Goal: Transaction & Acquisition: Purchase product/service

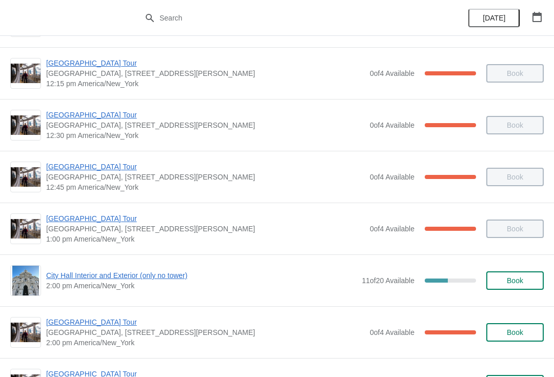
scroll to position [645, 0]
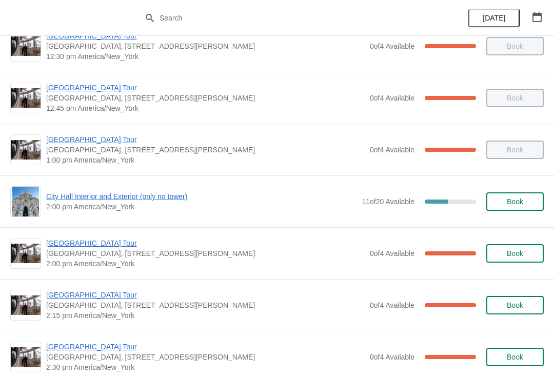
click at [188, 200] on span "City Hall Interior and Exterior (only no tower)" at bounding box center [201, 196] width 310 height 10
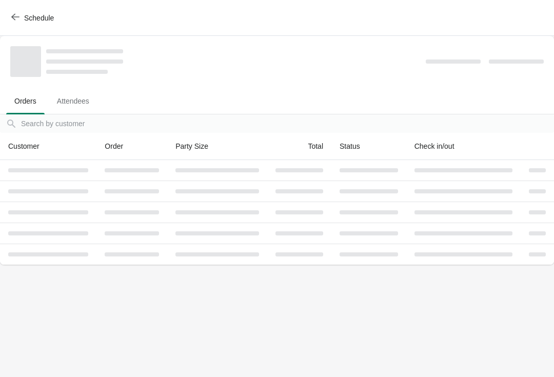
scroll to position [0, 0]
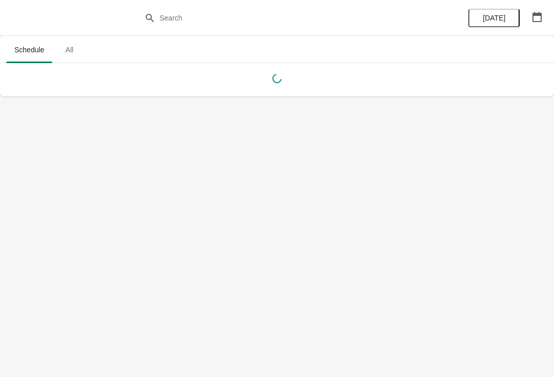
click at [543, 17] on button "button" at bounding box center [537, 17] width 18 height 18
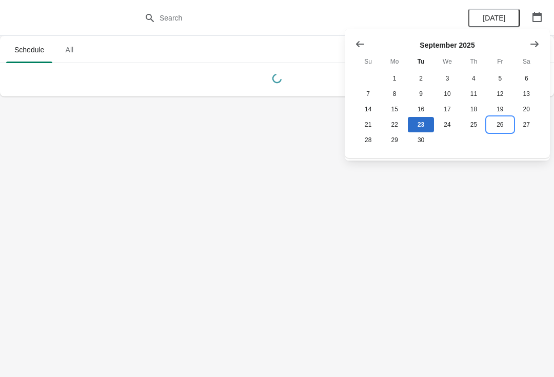
click at [500, 129] on button "26" at bounding box center [500, 124] width 26 height 15
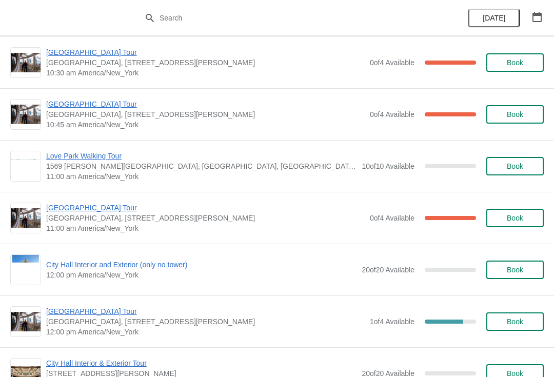
scroll to position [270, 0]
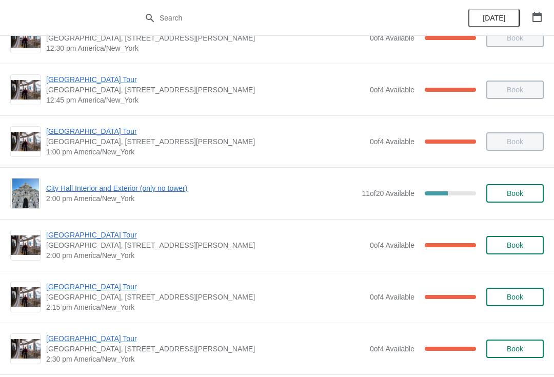
scroll to position [658, 0]
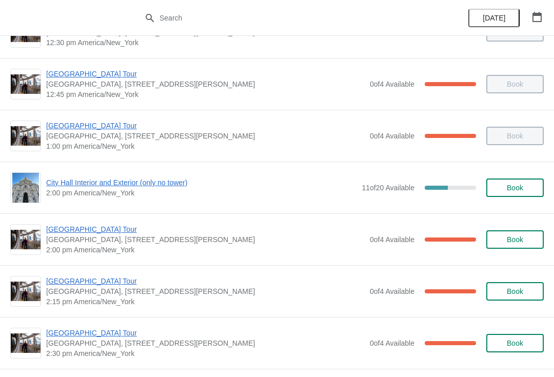
click at [91, 230] on span "[GEOGRAPHIC_DATA] Tour" at bounding box center [205, 229] width 319 height 10
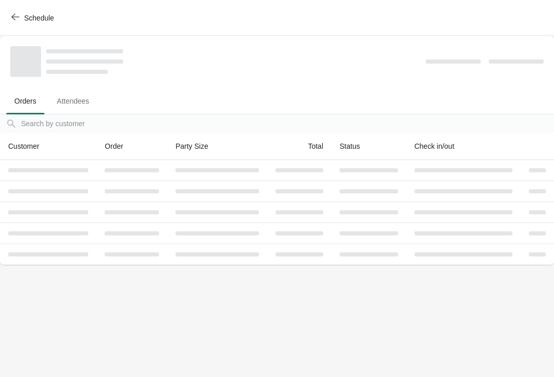
scroll to position [0, 0]
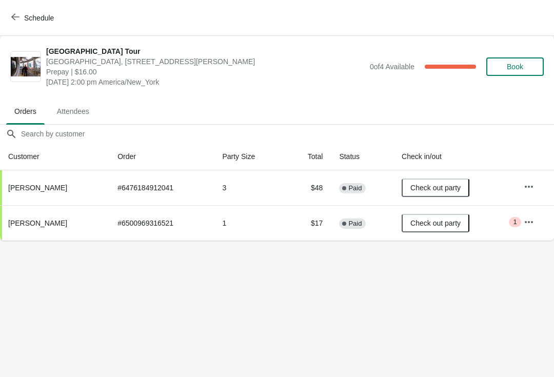
click at [14, 20] on icon "button" at bounding box center [15, 17] width 8 height 8
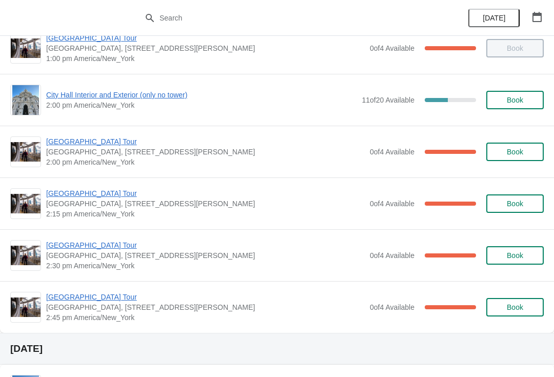
scroll to position [731, 0]
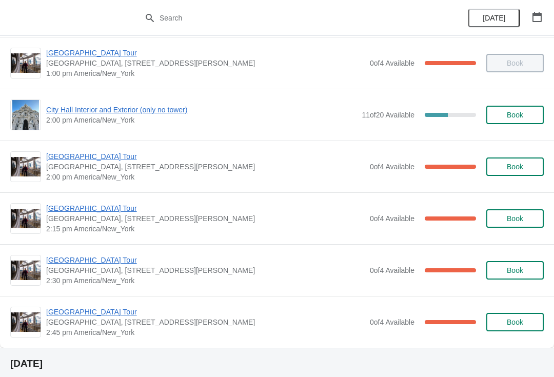
click at [104, 159] on span "[GEOGRAPHIC_DATA] Tour" at bounding box center [205, 156] width 319 height 10
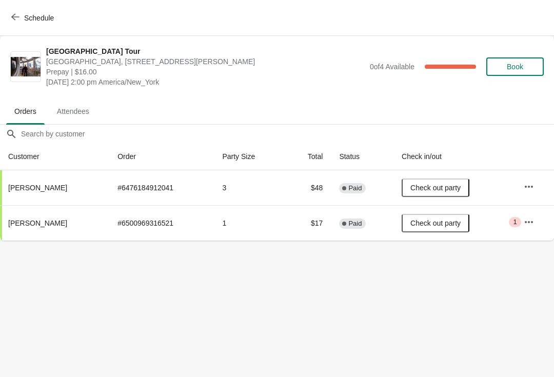
scroll to position [0, 0]
